Goal: Find specific page/section: Find specific page/section

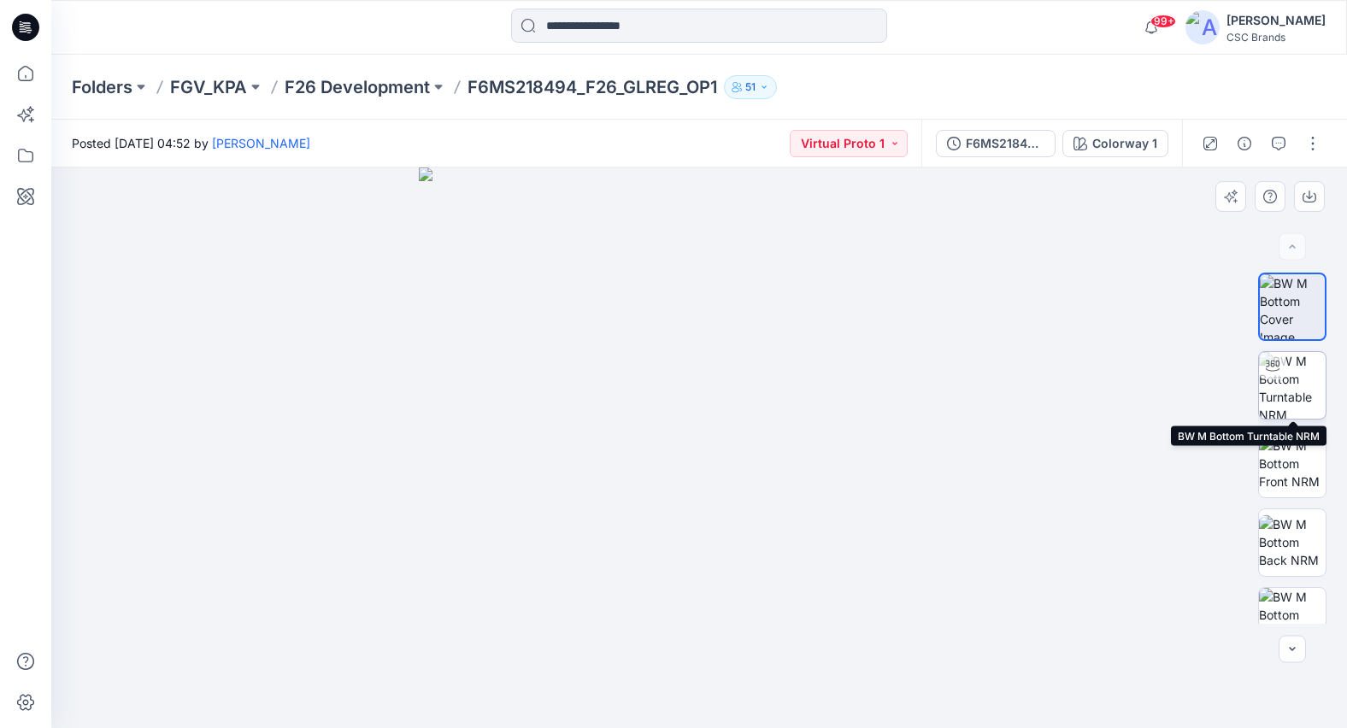
click at [1287, 386] on img at bounding box center [1292, 385] width 67 height 67
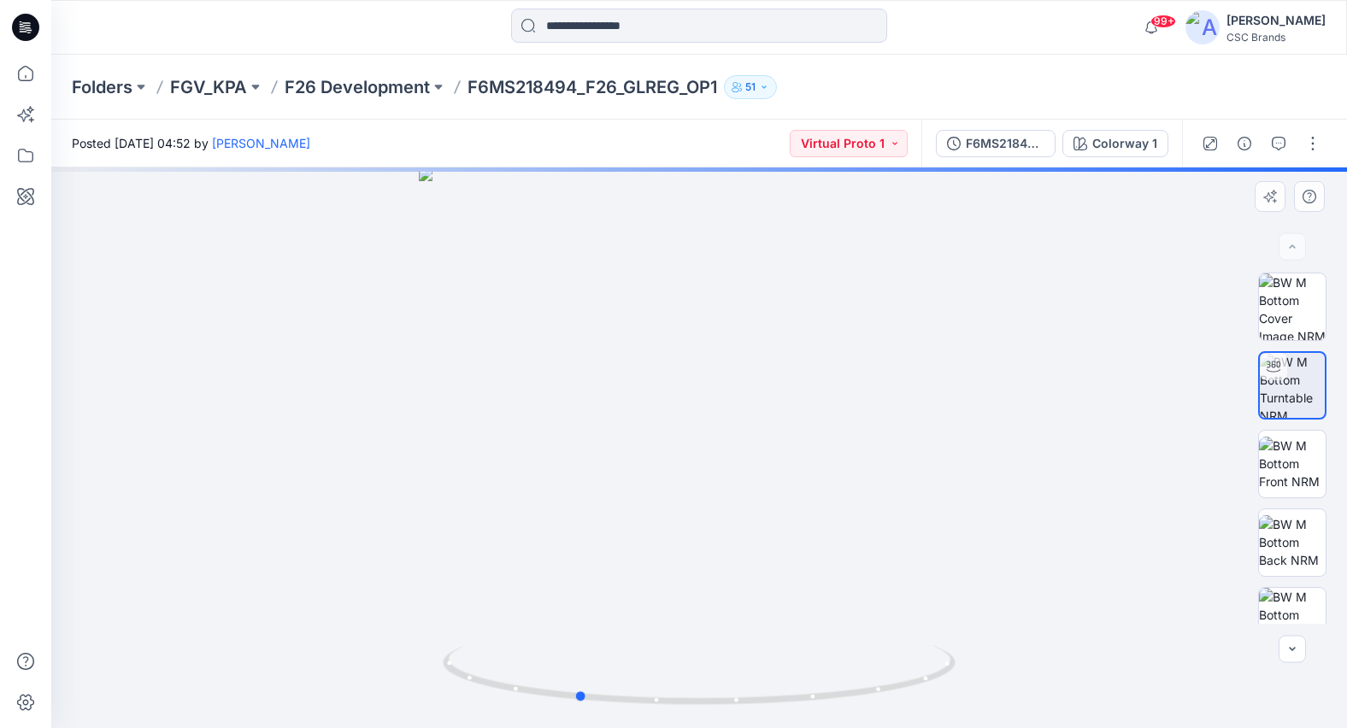
drag, startPoint x: 767, startPoint y: 508, endPoint x: 645, endPoint y: 505, distance: 122.3
click at [645, 505] on div at bounding box center [699, 448] width 1296 height 561
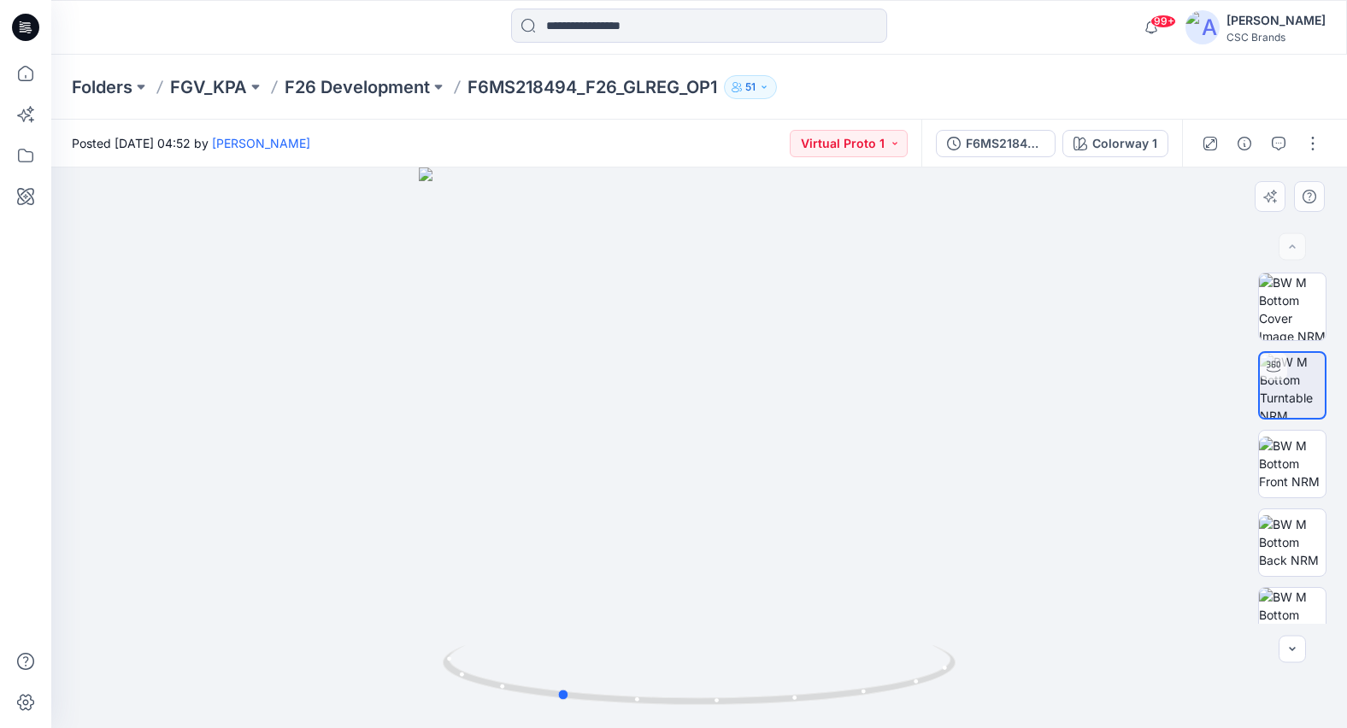
drag, startPoint x: 663, startPoint y: 479, endPoint x: 674, endPoint y: 474, distance: 11.9
click at [674, 474] on div at bounding box center [699, 448] width 1296 height 561
click at [978, 303] on div at bounding box center [699, 448] width 1296 height 561
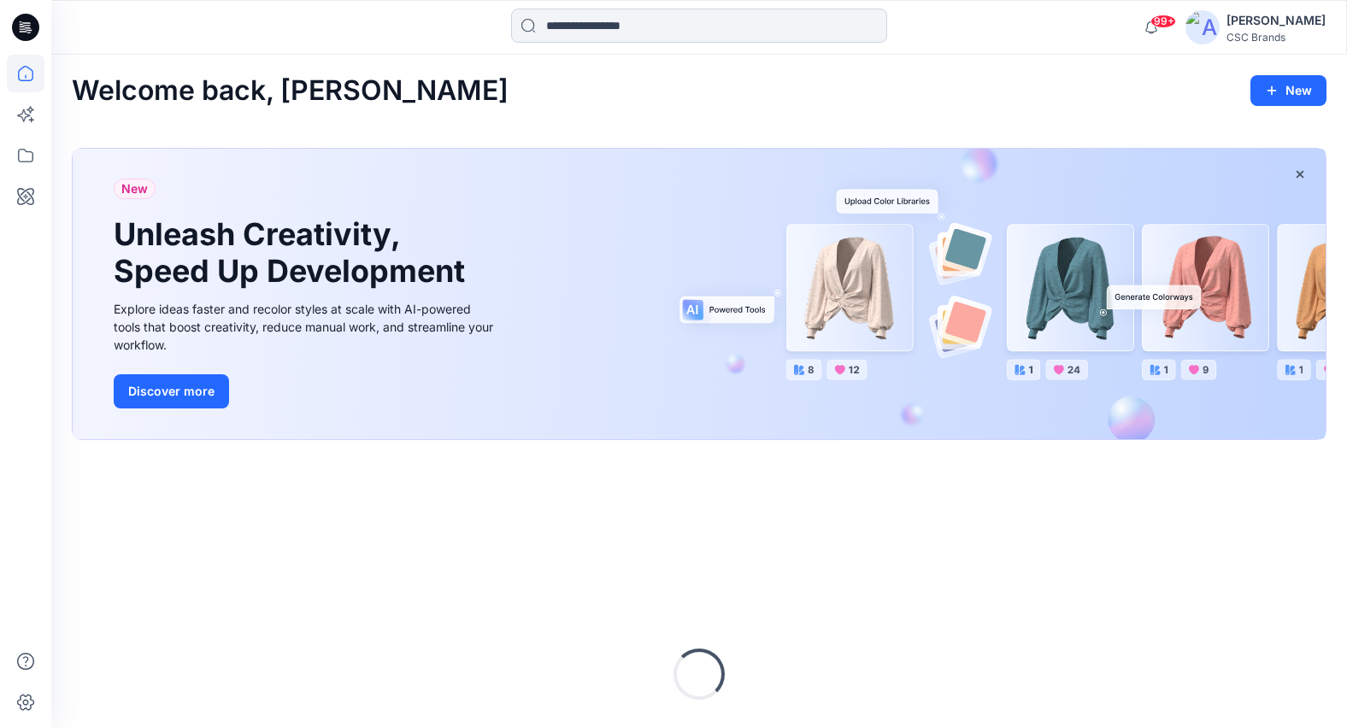
click at [610, 33] on input at bounding box center [699, 26] width 376 height 34
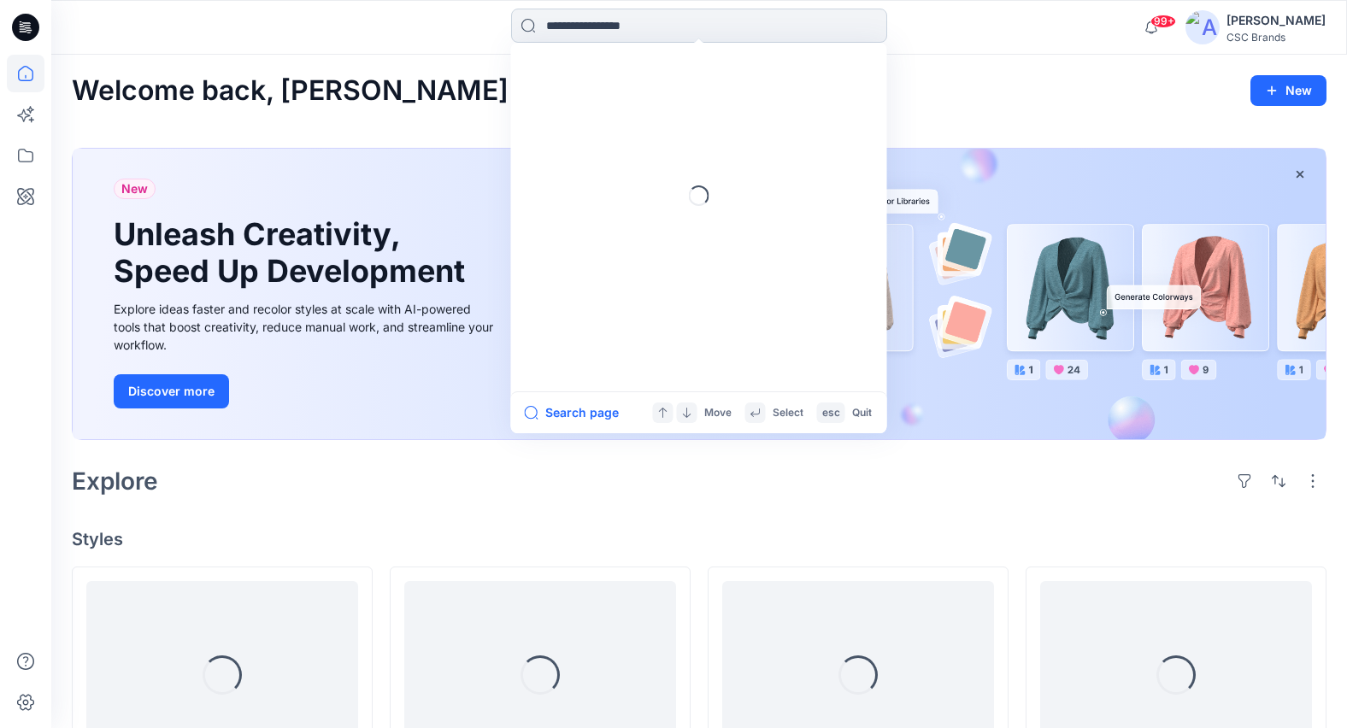
paste input "*******"
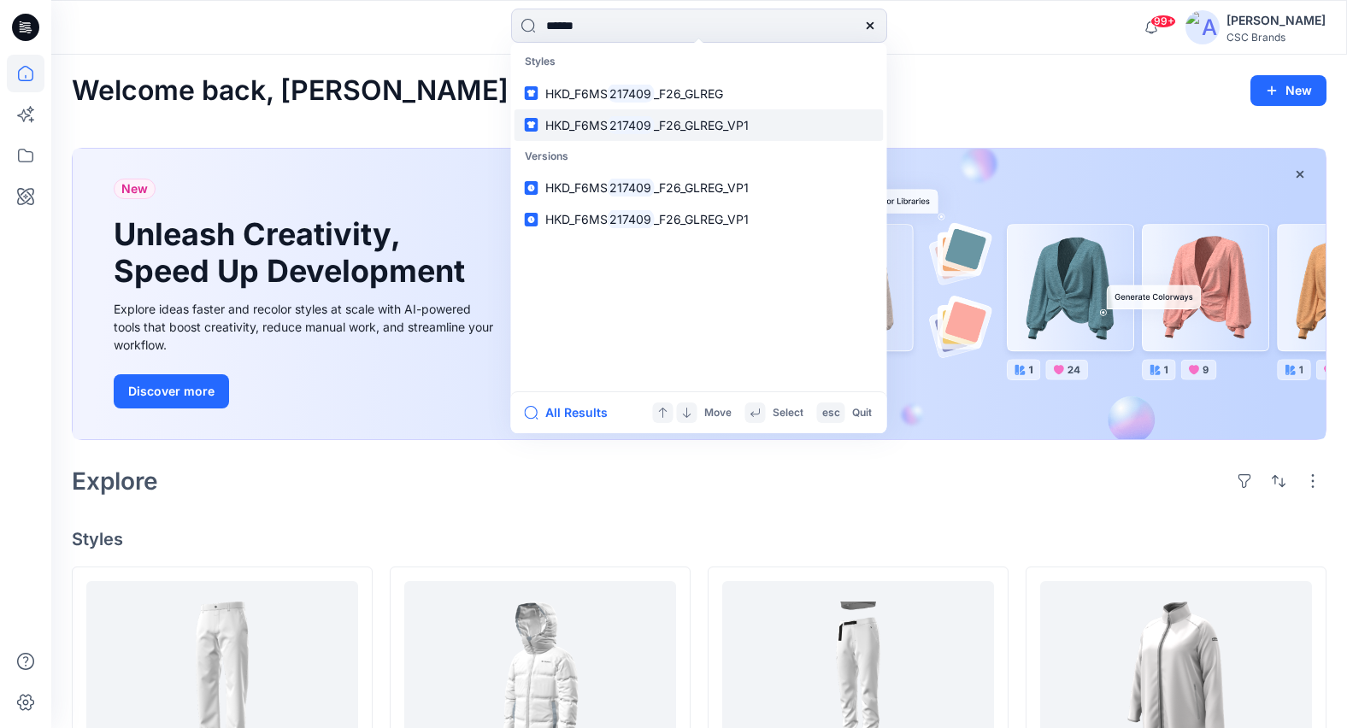
type input "******"
click at [638, 133] on mark "217409" at bounding box center [631, 125] width 47 height 20
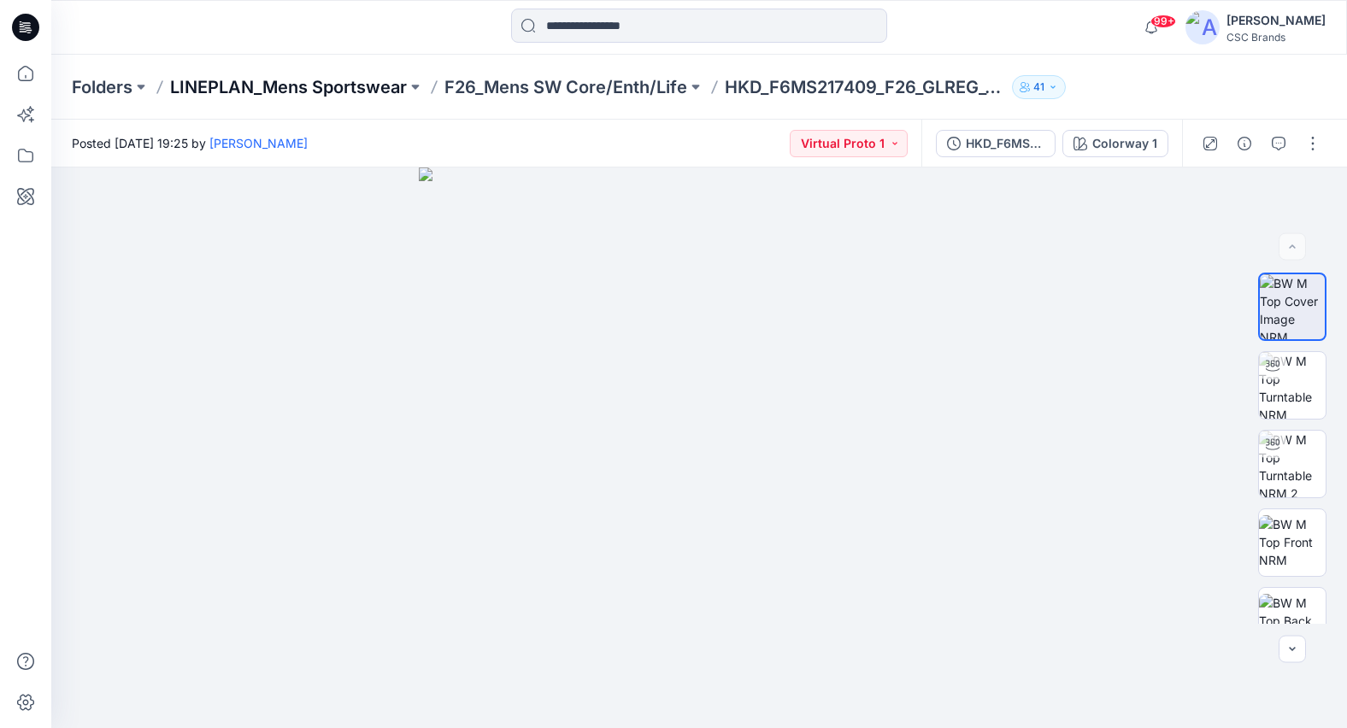
click at [297, 84] on p "LINEPLAN_Mens Sportswear" at bounding box center [288, 87] width 237 height 24
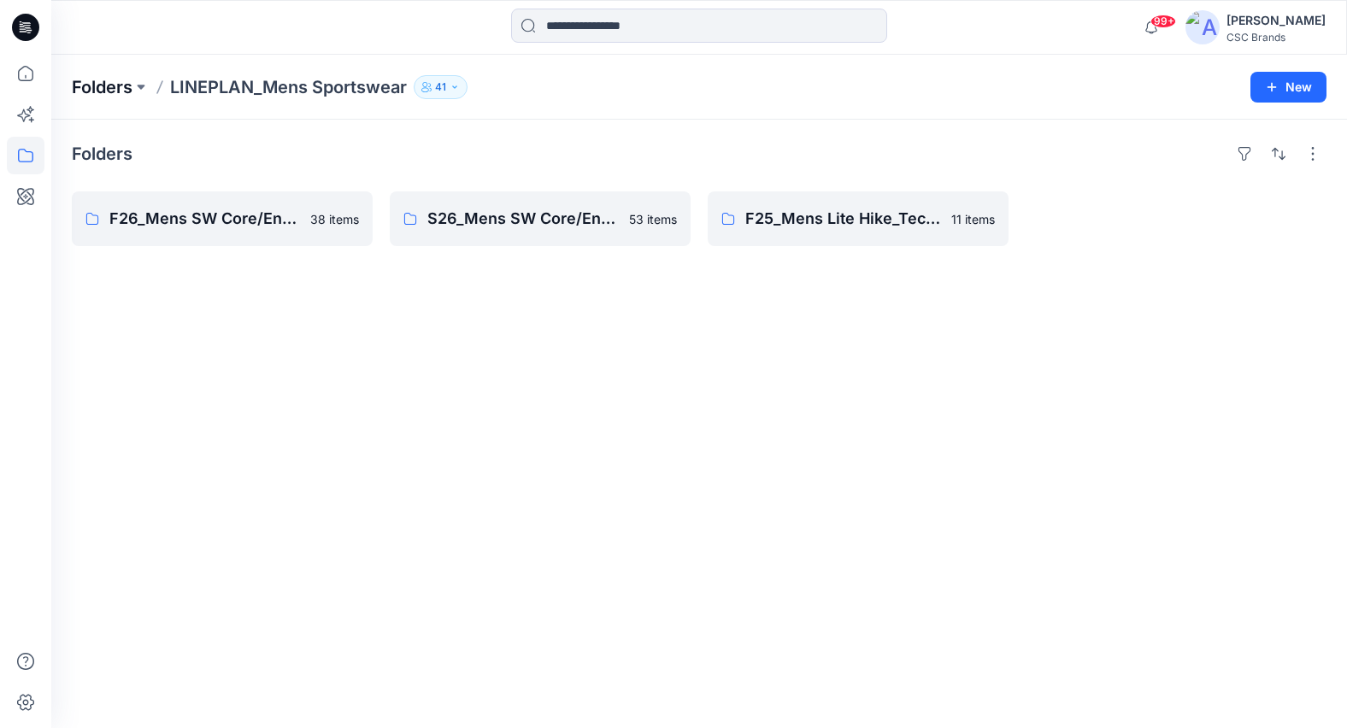
click at [100, 80] on p "Folders" at bounding box center [102, 87] width 61 height 24
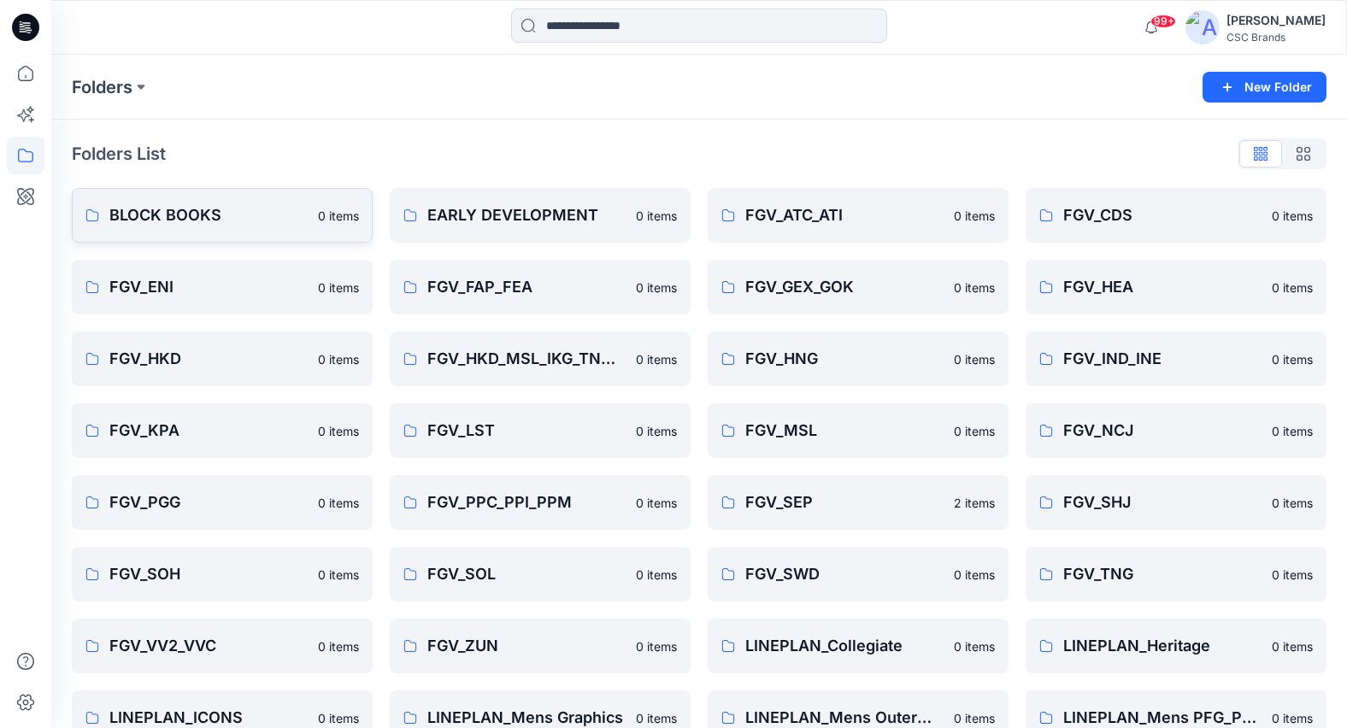
click at [218, 216] on p "BLOCK BOOKS" at bounding box center [208, 215] width 198 height 24
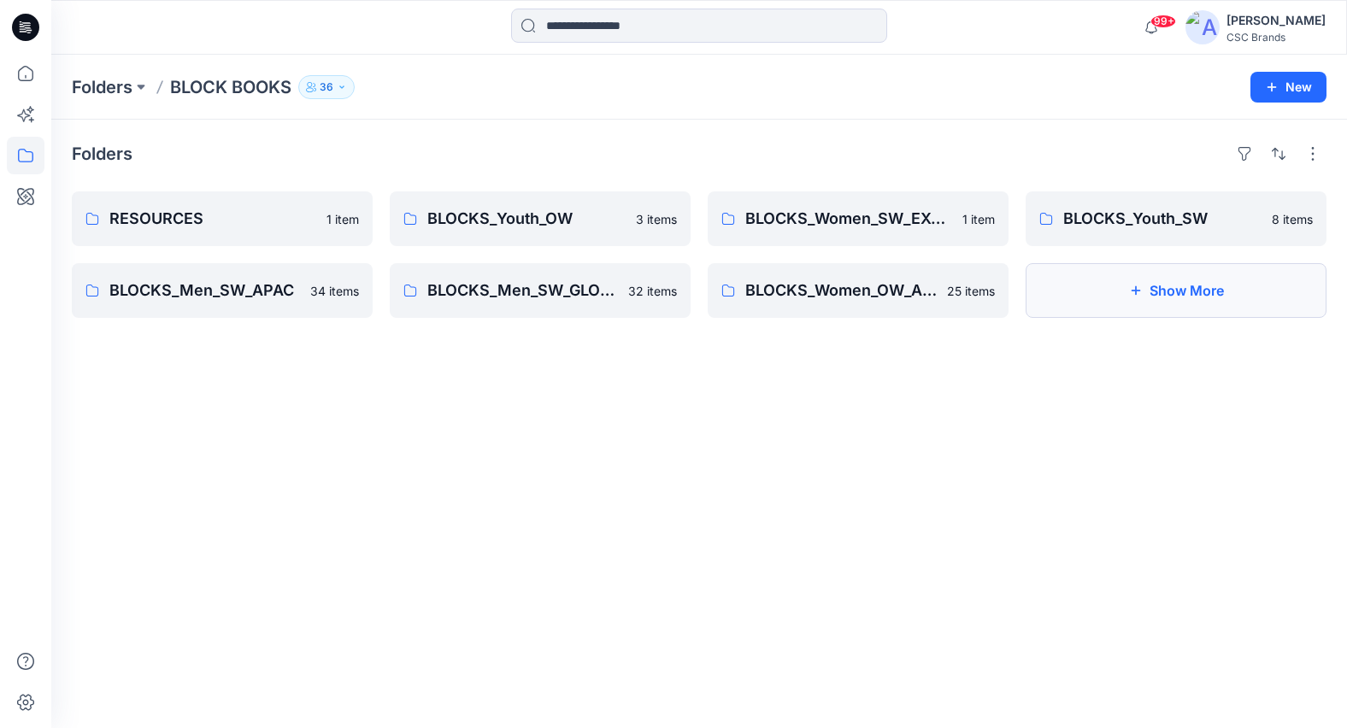
click at [1158, 303] on button "Show More" at bounding box center [1176, 290] width 301 height 55
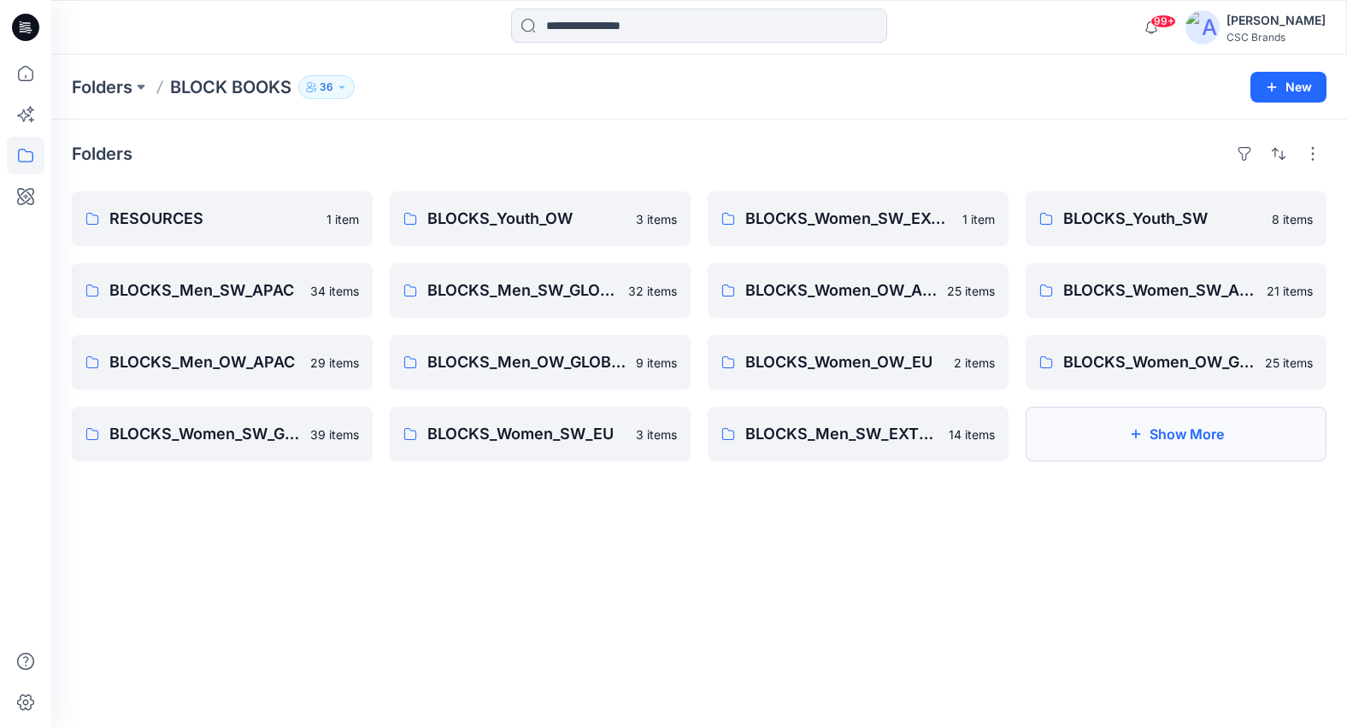
click at [1155, 436] on button "Show More" at bounding box center [1176, 434] width 301 height 55
